Goal: Transaction & Acquisition: Purchase product/service

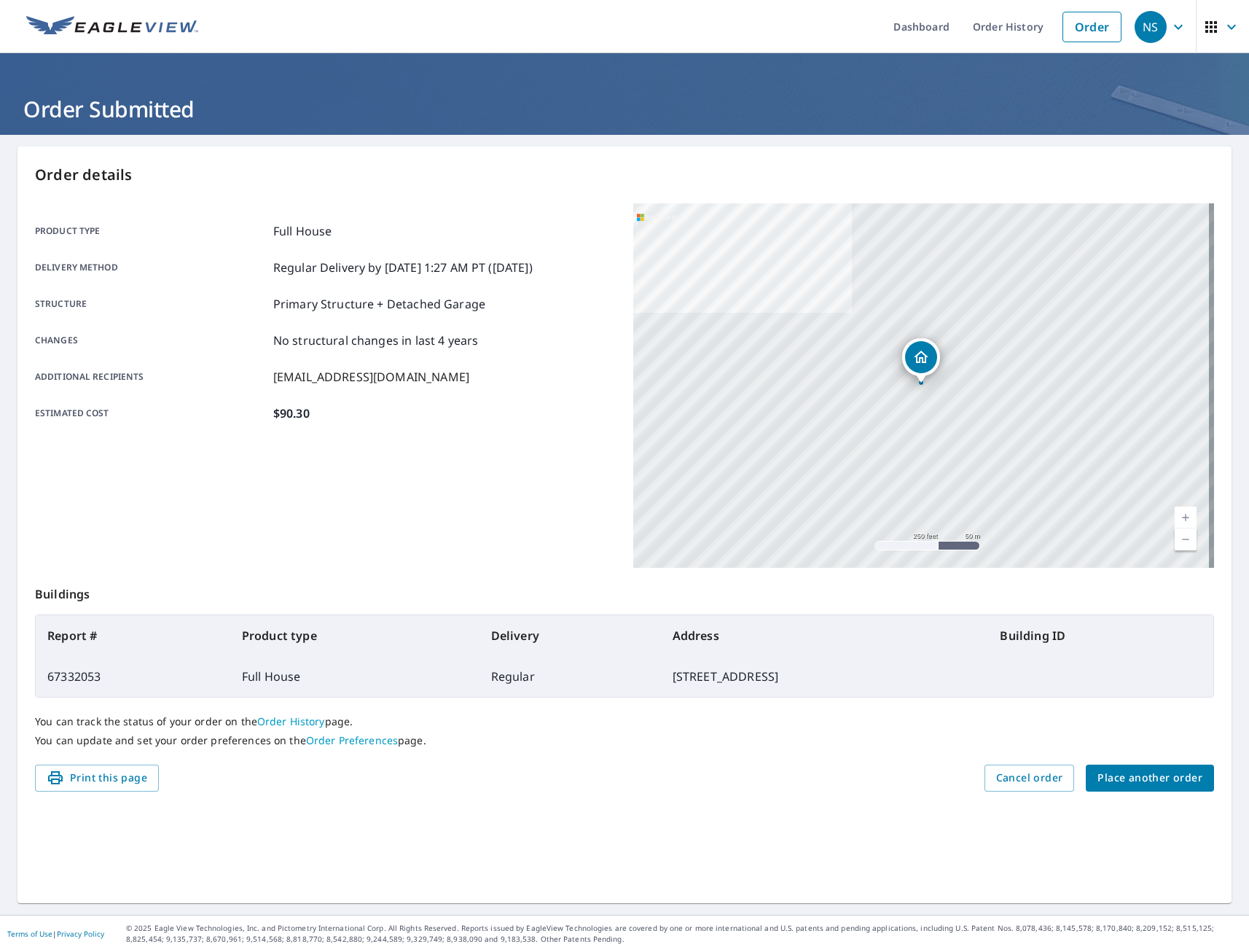
click at [1149, 781] on span "Place another order" at bounding box center [1150, 778] width 105 height 19
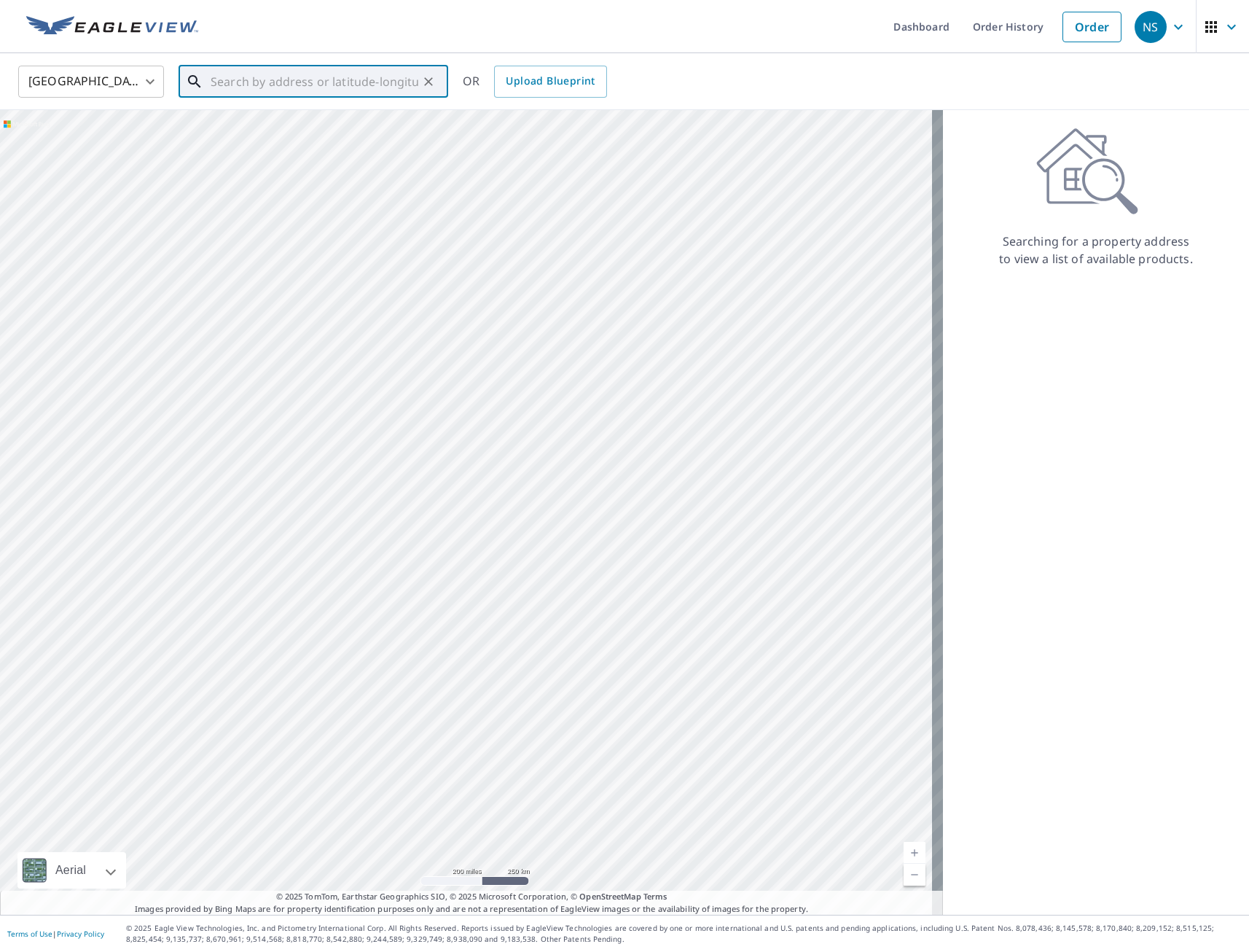
paste input "[GEOGRAPHIC_DATA]"
click at [276, 137] on p "[GEOGRAPHIC_DATA], IA 50010" at bounding box center [322, 140] width 229 height 15
type input "[STREET_ADDRESS][PERSON_NAME]"
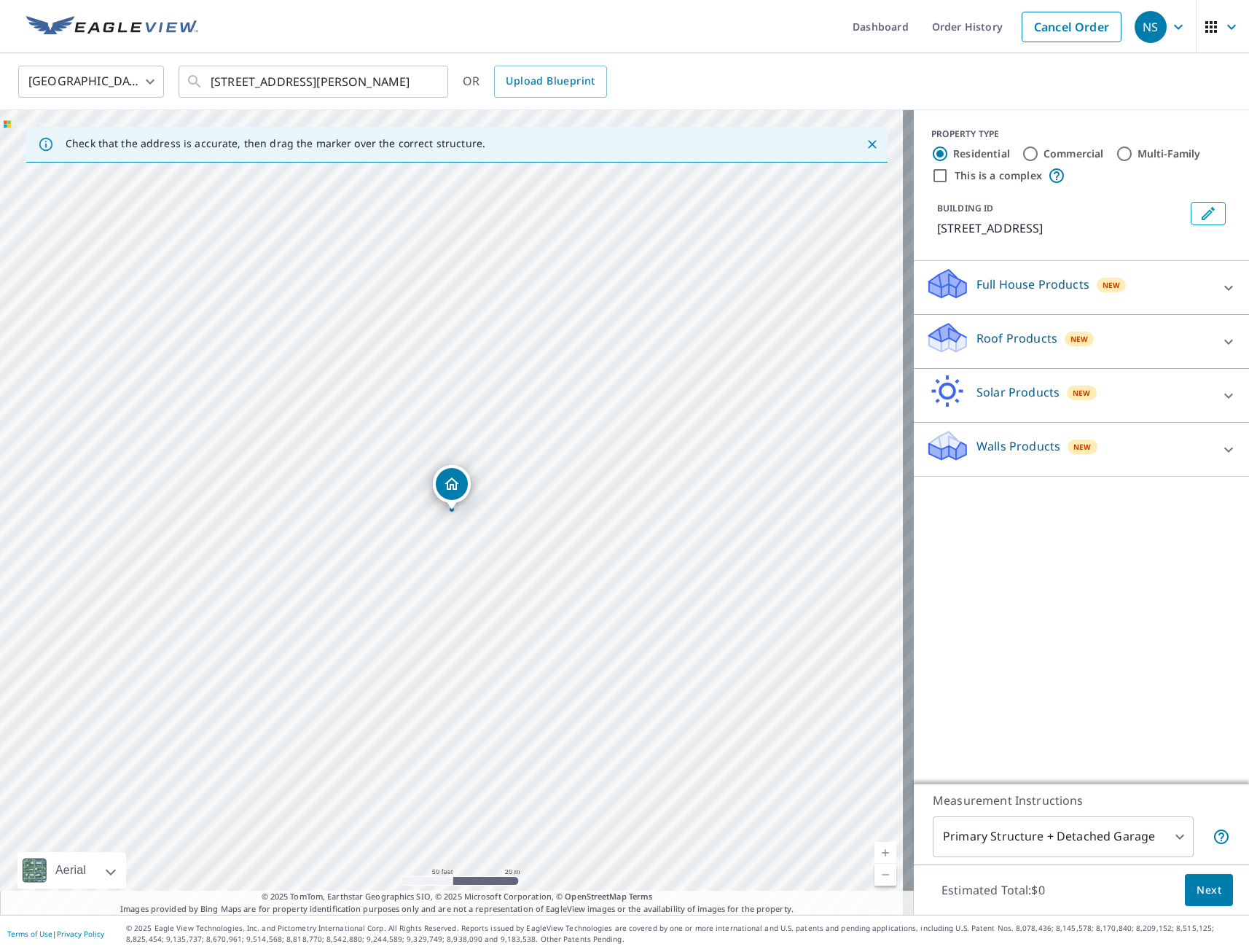
click at [997, 292] on p "Full House Products" at bounding box center [1033, 284] width 113 height 18
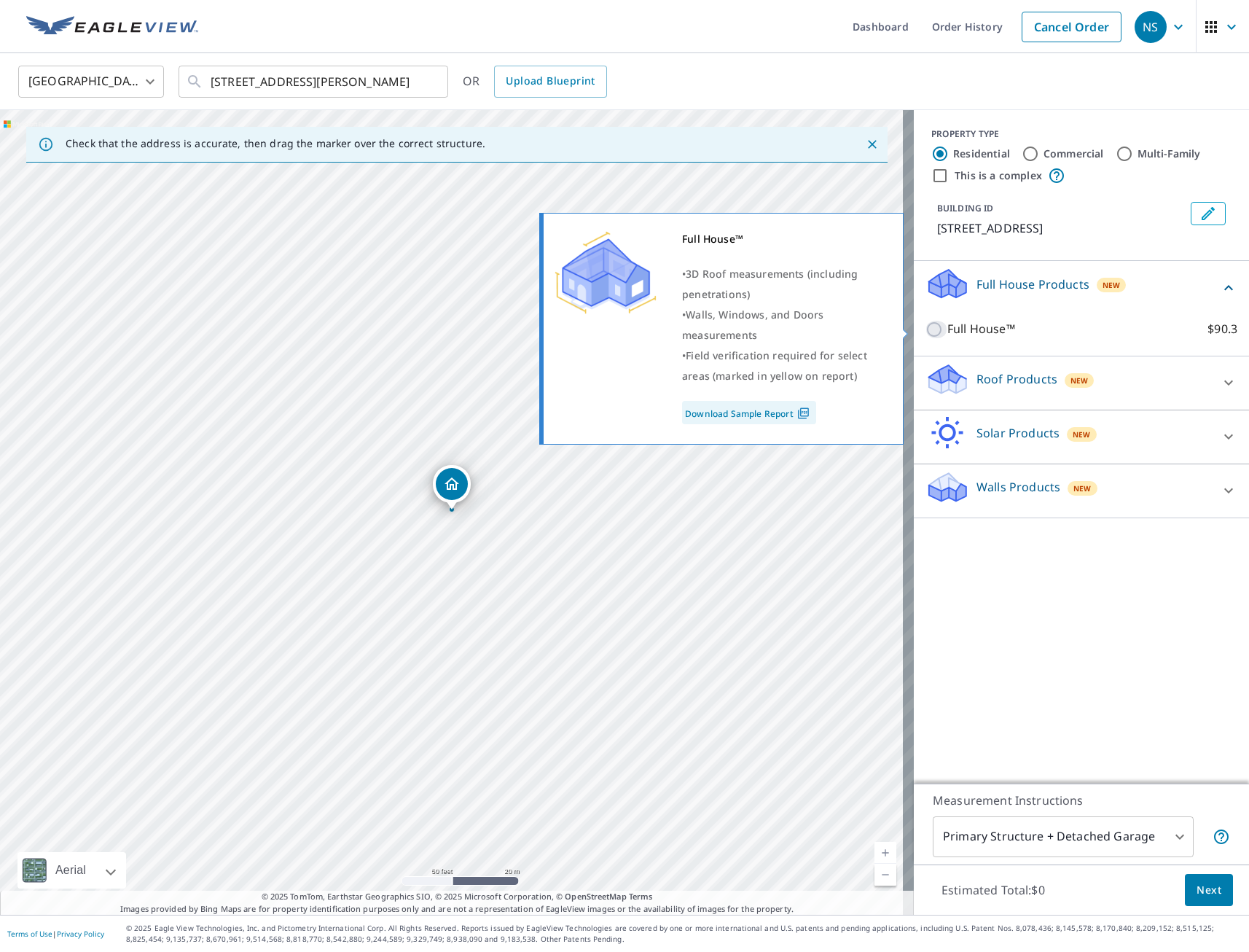
click at [926, 328] on input "Full House™ $90.3" at bounding box center [936, 329] width 22 height 18
checkbox input "true"
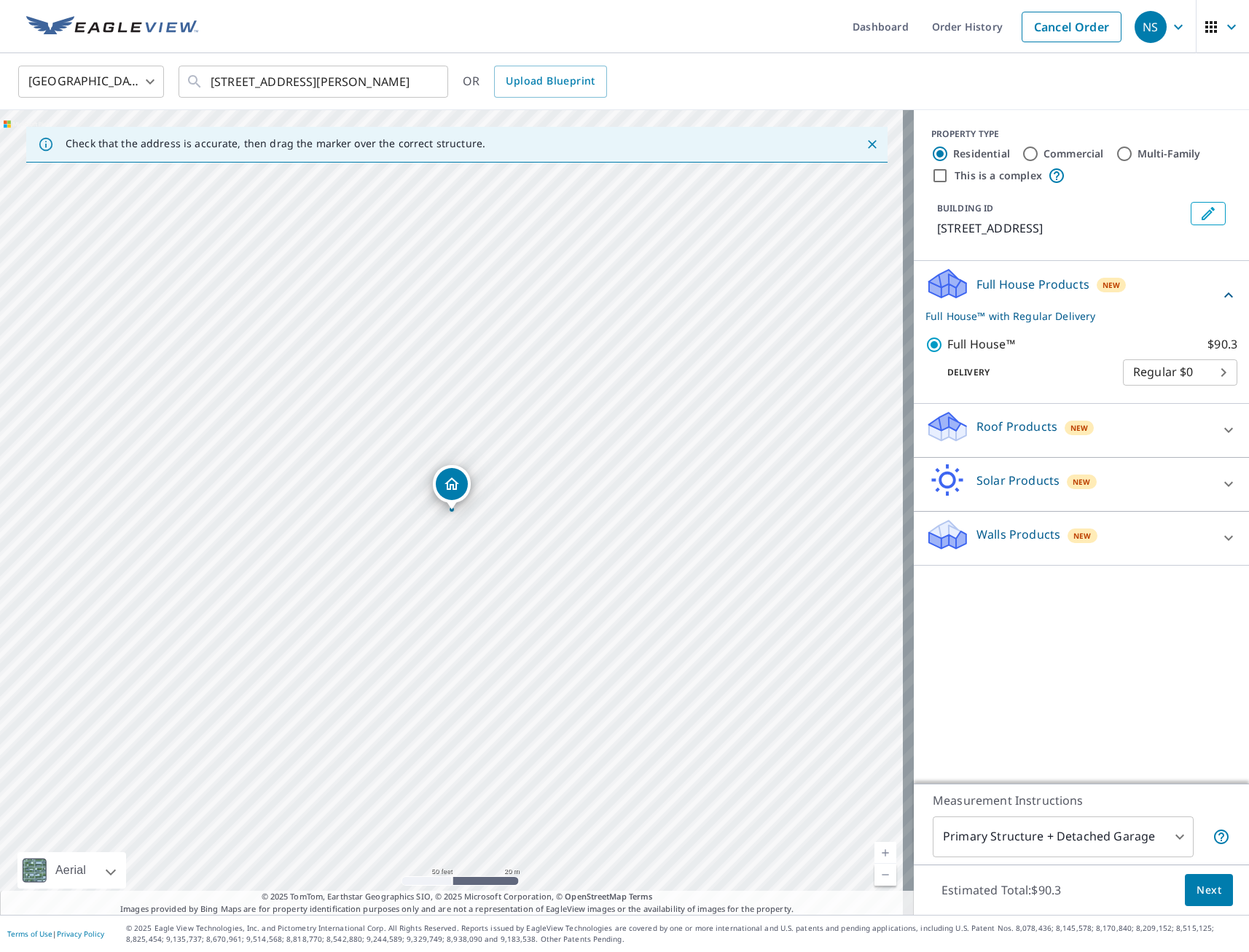
click at [1201, 888] on span "Next" at bounding box center [1209, 890] width 25 height 19
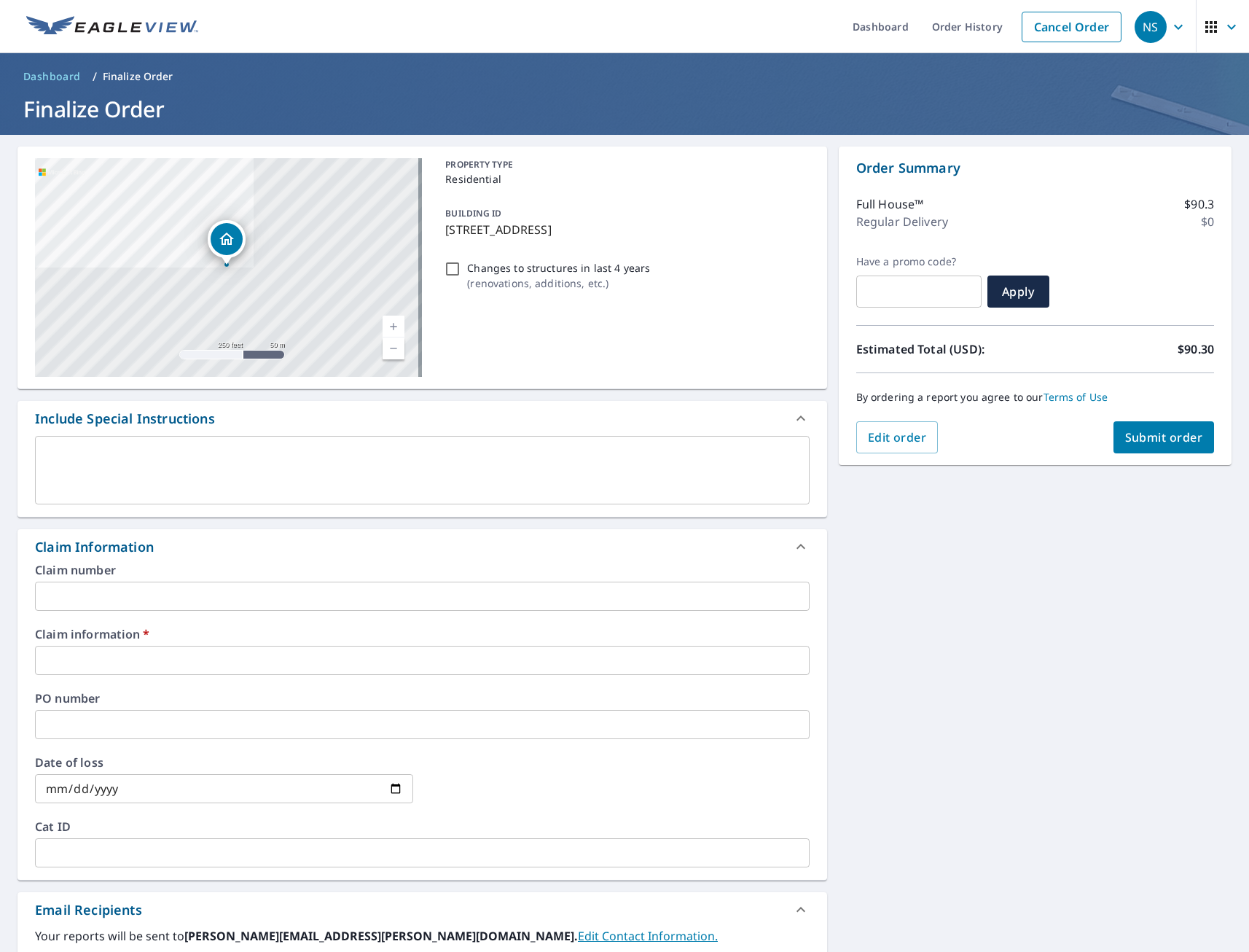
click at [160, 663] on input "text" at bounding box center [422, 660] width 775 height 29
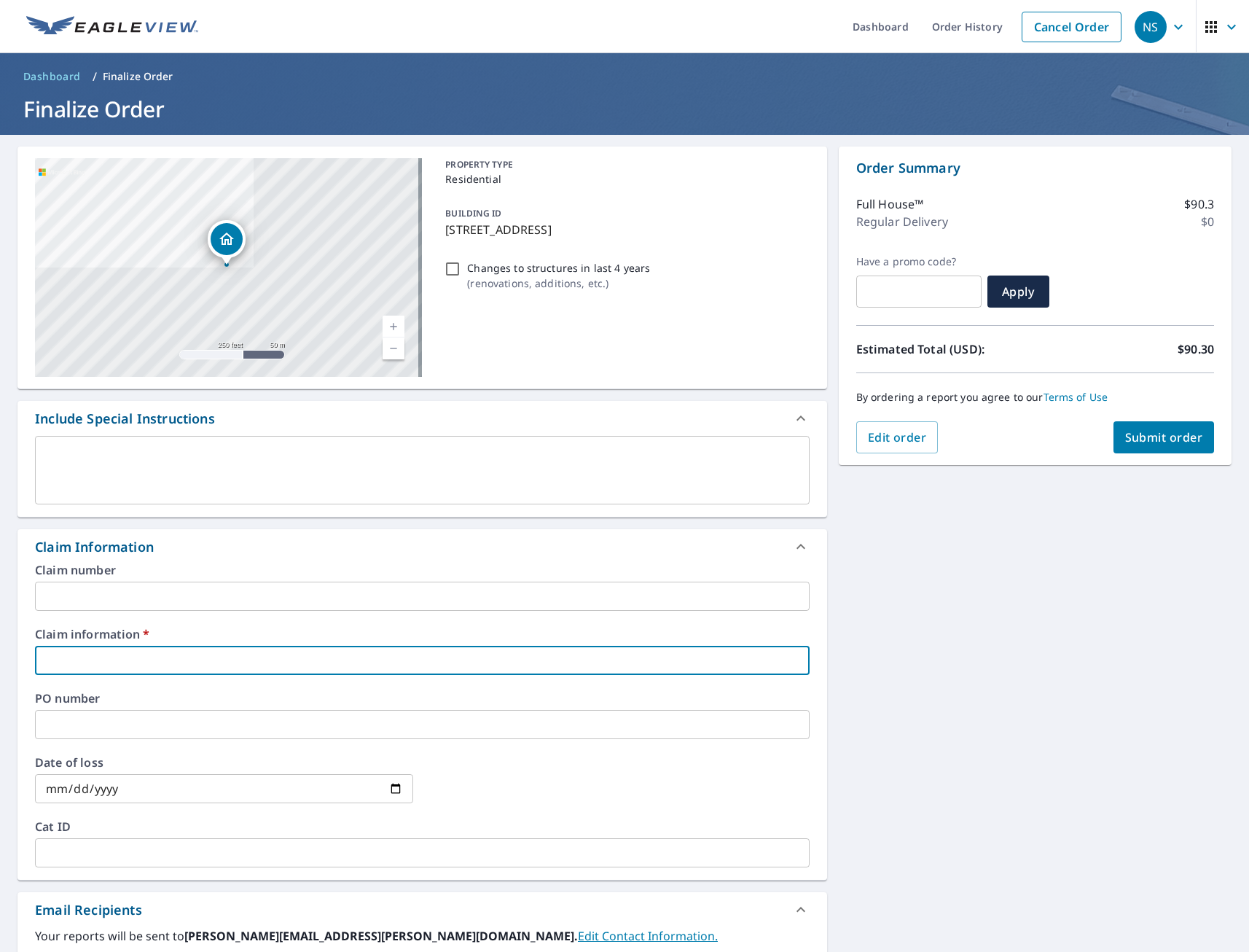
type input "tmj"
checkbox input "true"
click at [1029, 737] on div "[STREET_ADDRESS] Aerial Road A standard road map Aerial A detailed look from ab…" at bounding box center [624, 690] width 1249 height 1110
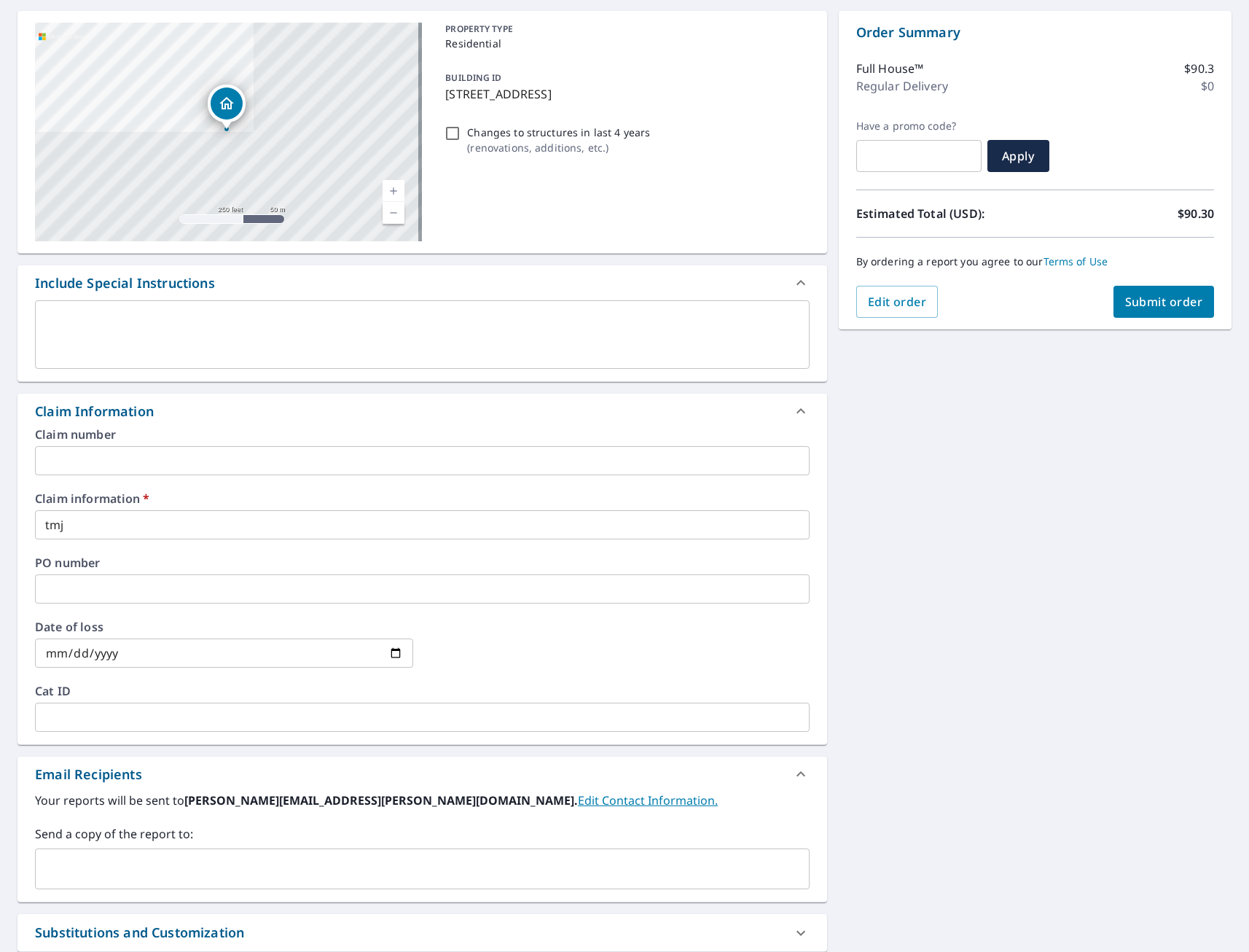
scroll to position [291, 0]
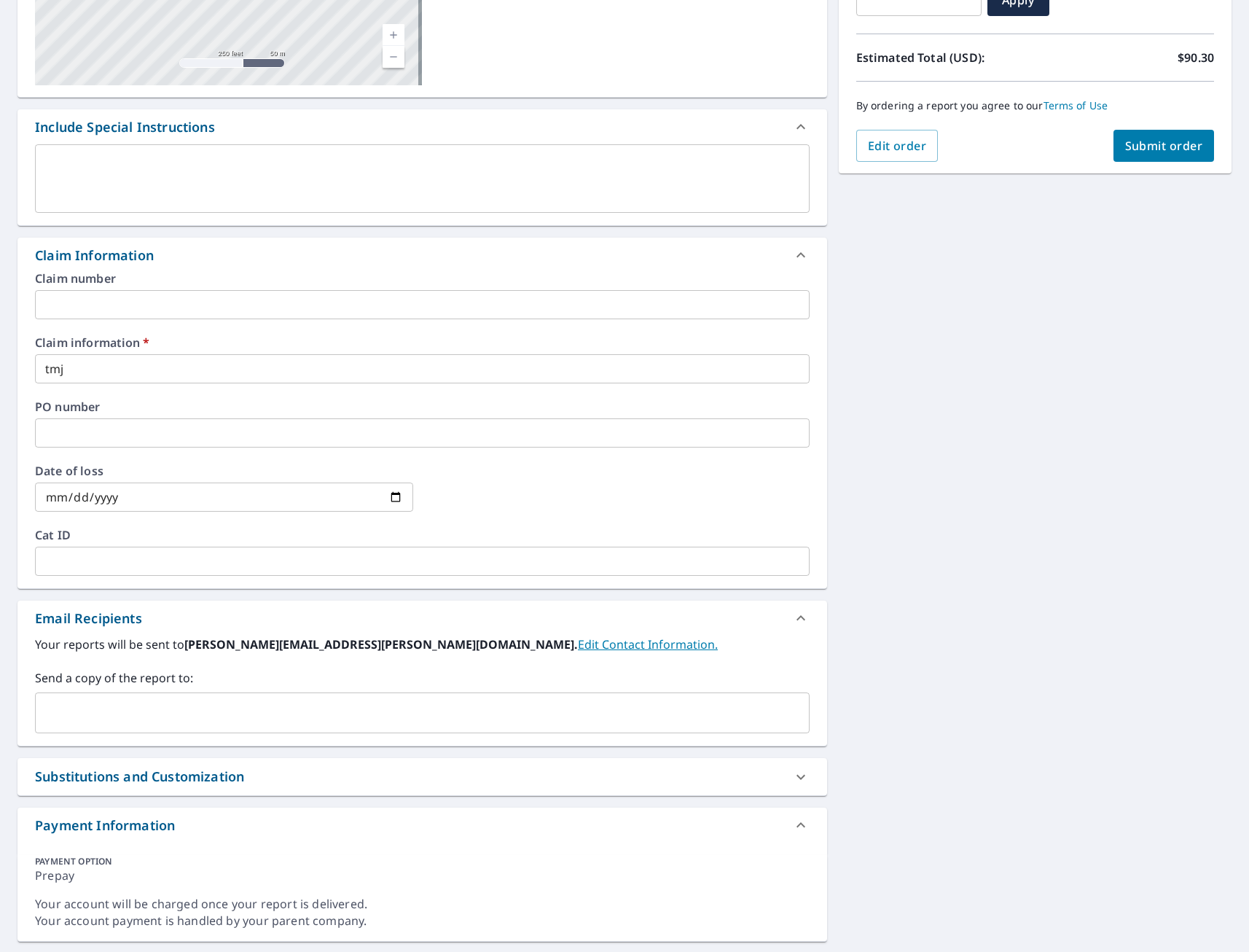
click at [181, 716] on input "text" at bounding box center [411, 712] width 740 height 27
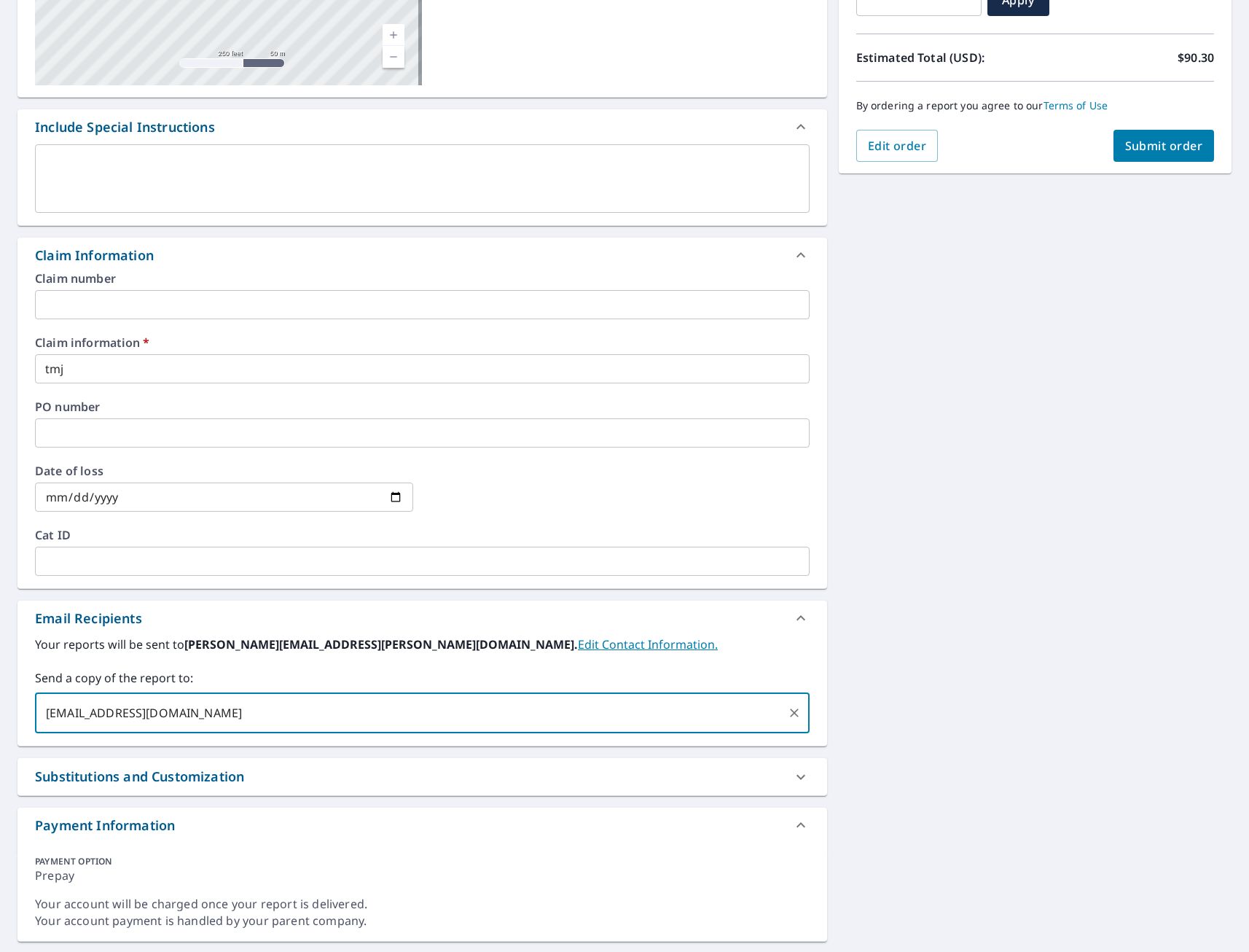
type input "[EMAIL_ADDRESS][DOMAIN_NAME]"
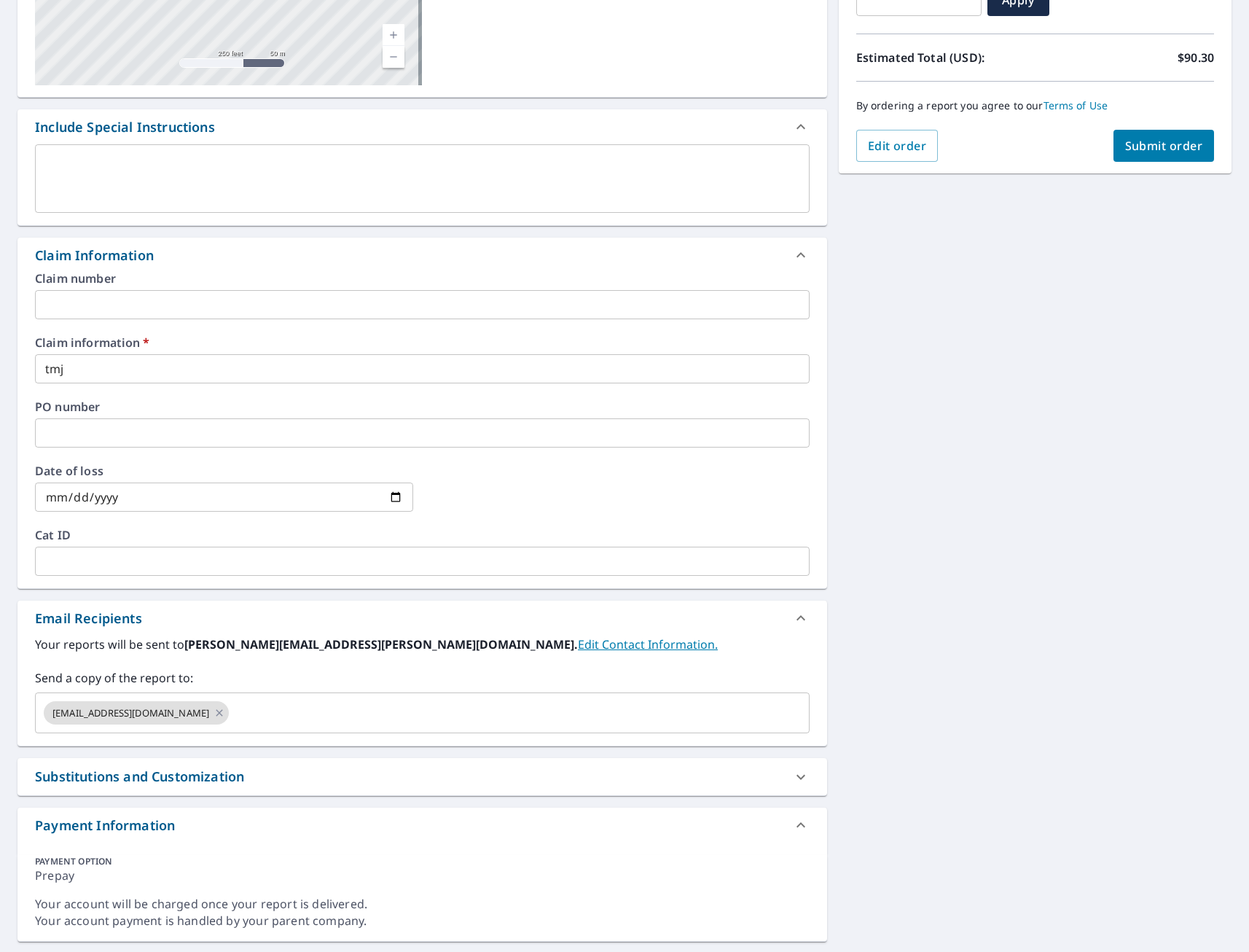
click at [1023, 674] on div "[STREET_ADDRESS] Aerial Road A standard road map Aerial A detailed look from ab…" at bounding box center [624, 399] width 1249 height 1110
click at [1156, 148] on span "Submit order" at bounding box center [1164, 146] width 78 height 16
checkbox input "true"
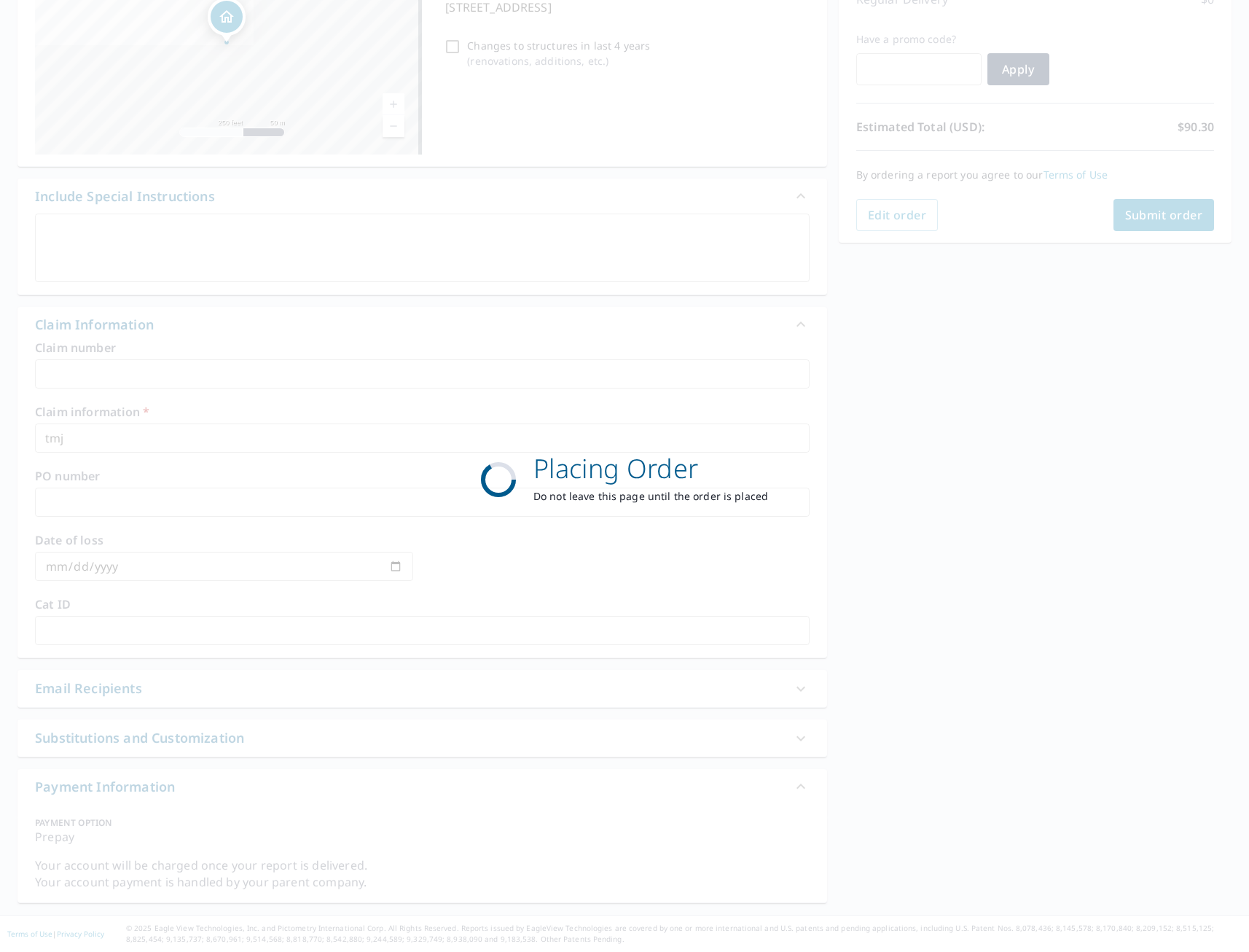
scroll to position [223, 0]
